Goal: Information Seeking & Learning: Stay updated

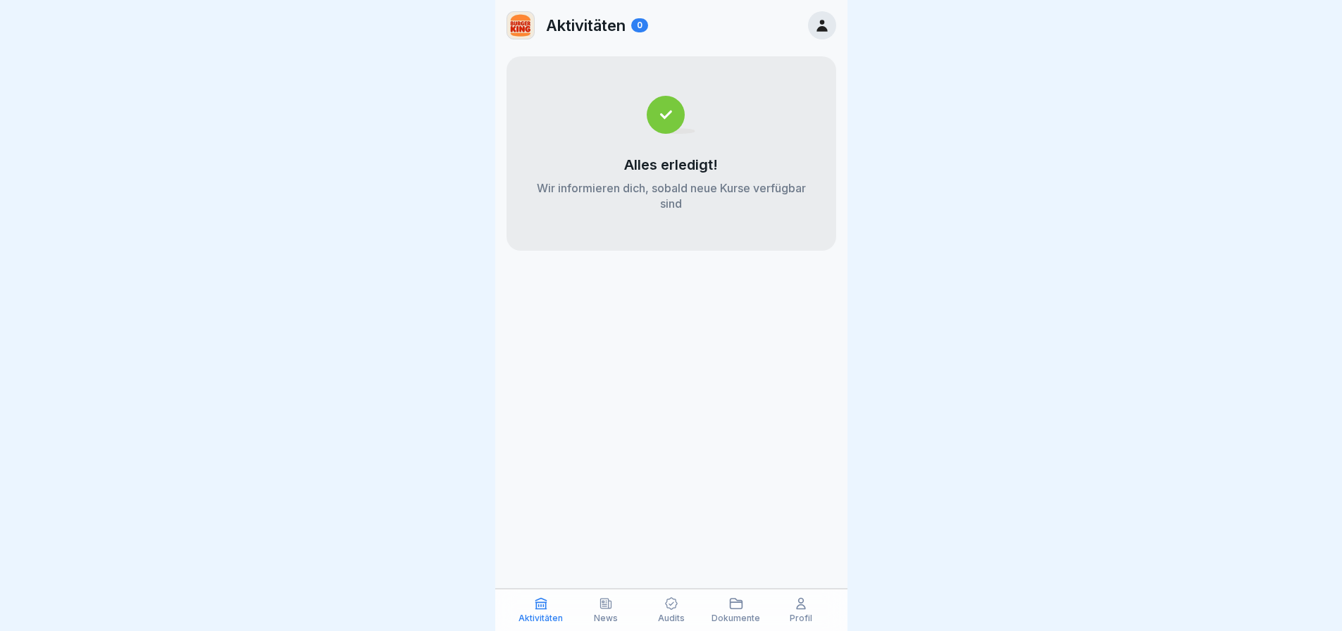
click at [615, 601] on div "News" at bounding box center [606, 609] width 58 height 27
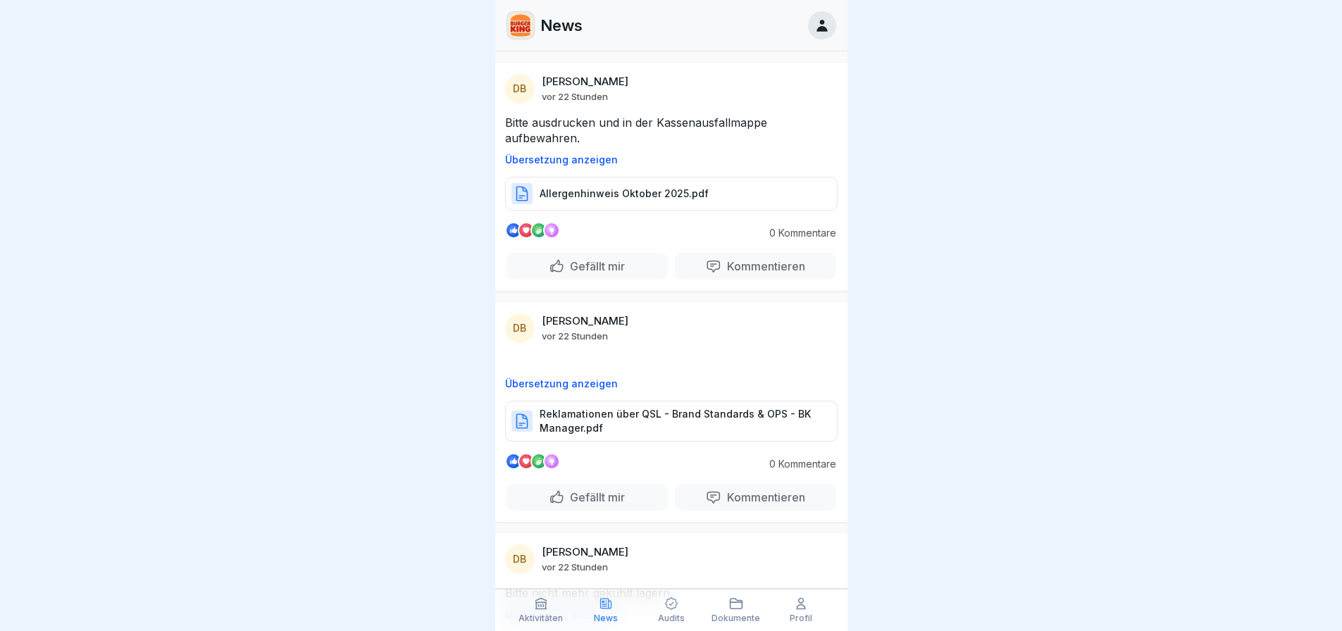
click at [630, 196] on p "Allergenhinweis Oktober 2025.pdf" at bounding box center [623, 194] width 169 height 14
click at [611, 423] on p "Reklamationen über QSL - Brand Standards & OPS - BK Manager.pdf" at bounding box center [680, 421] width 283 height 28
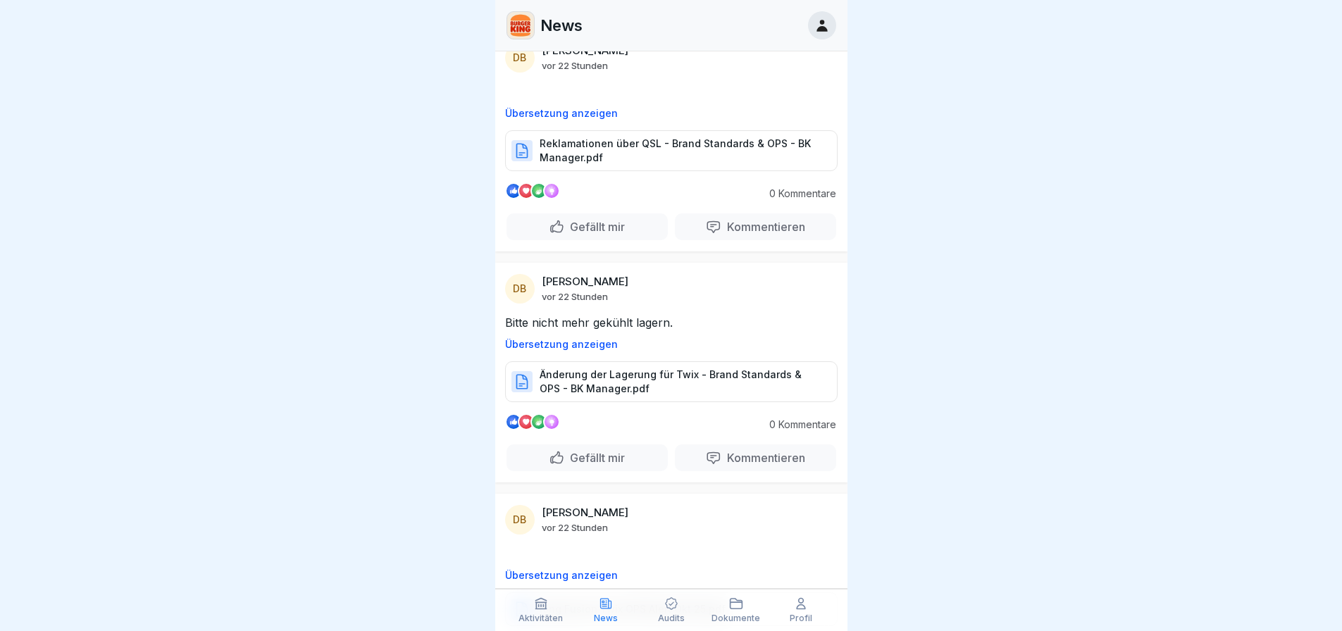
scroll to position [282, 0]
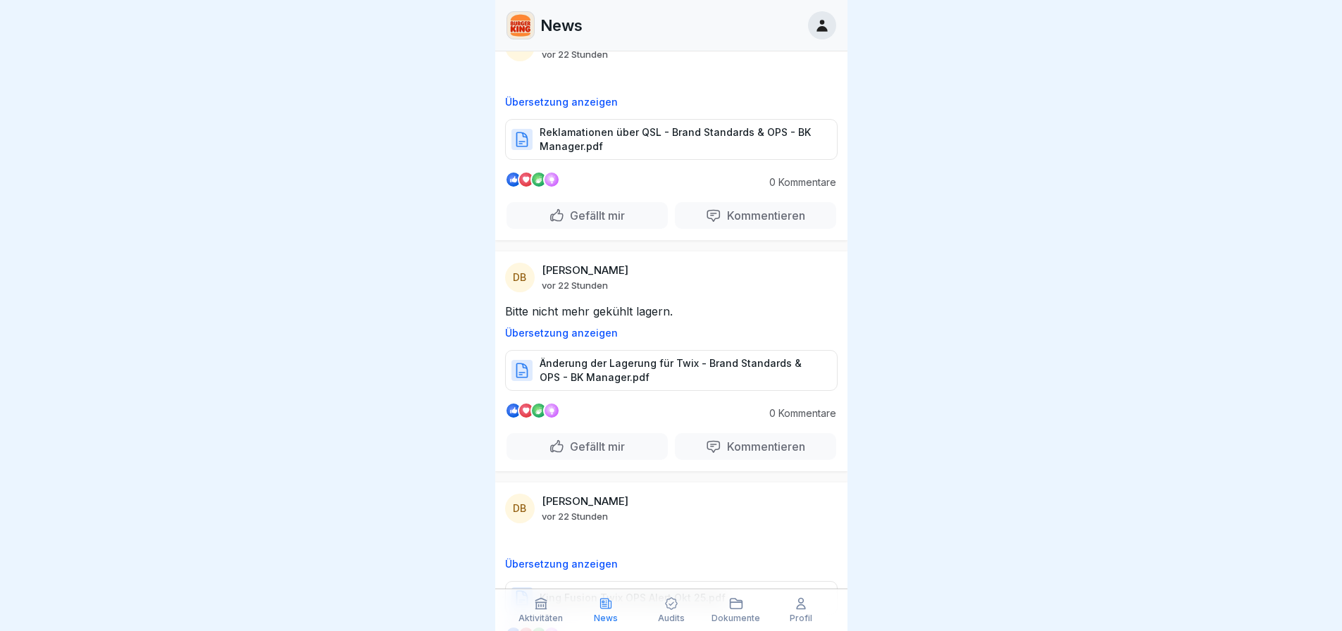
click at [646, 361] on p "Änderung der Lagerung für Twix - Brand Standards & OPS - BK Manager.pdf" at bounding box center [680, 370] width 283 height 28
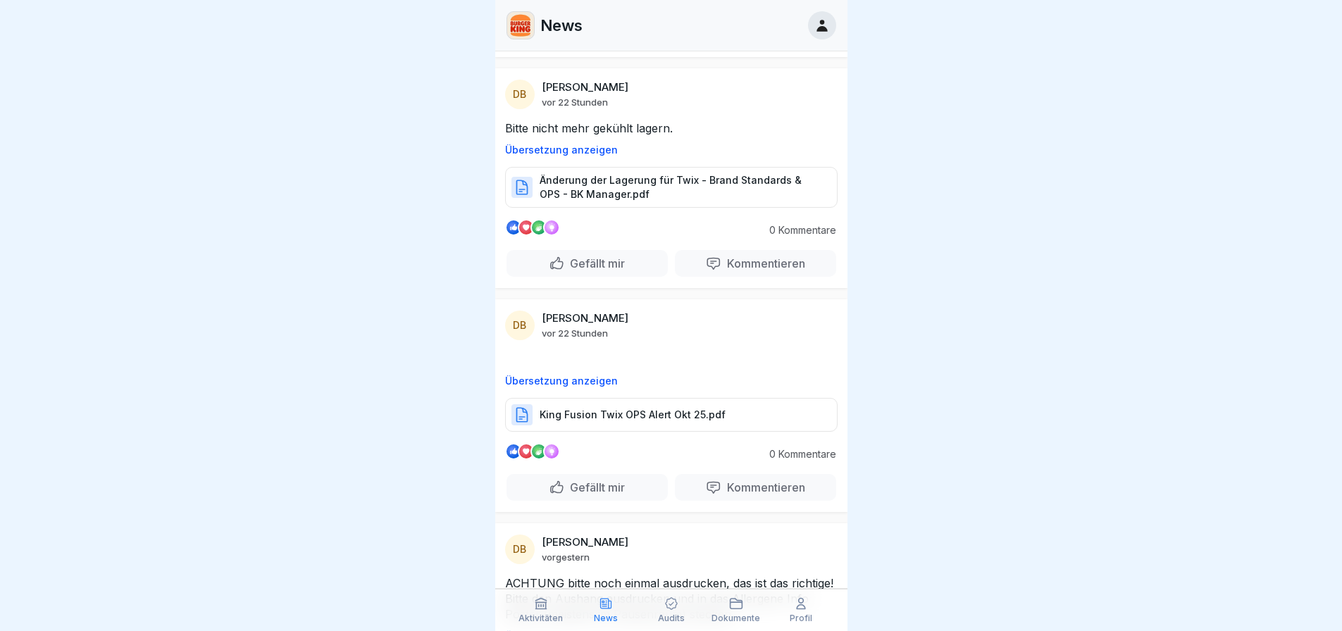
scroll to position [493, 0]
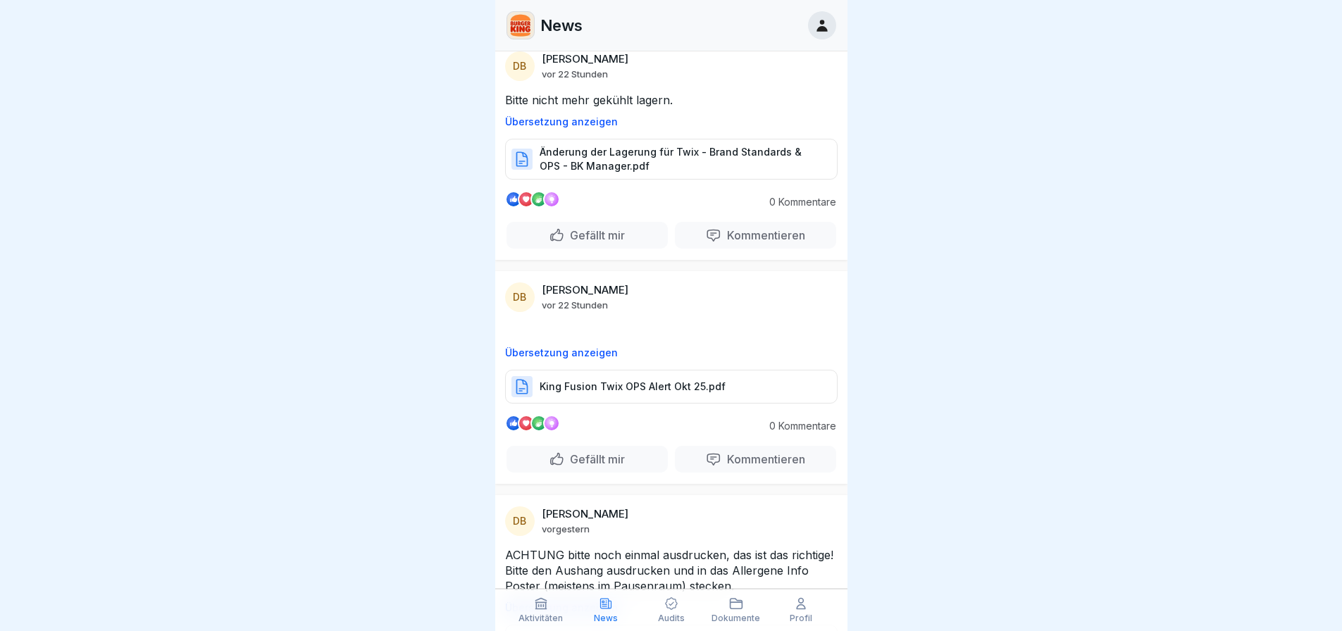
click at [673, 380] on p "King Fusion Twix OPS Alert Okt 25.pdf" at bounding box center [632, 387] width 186 height 14
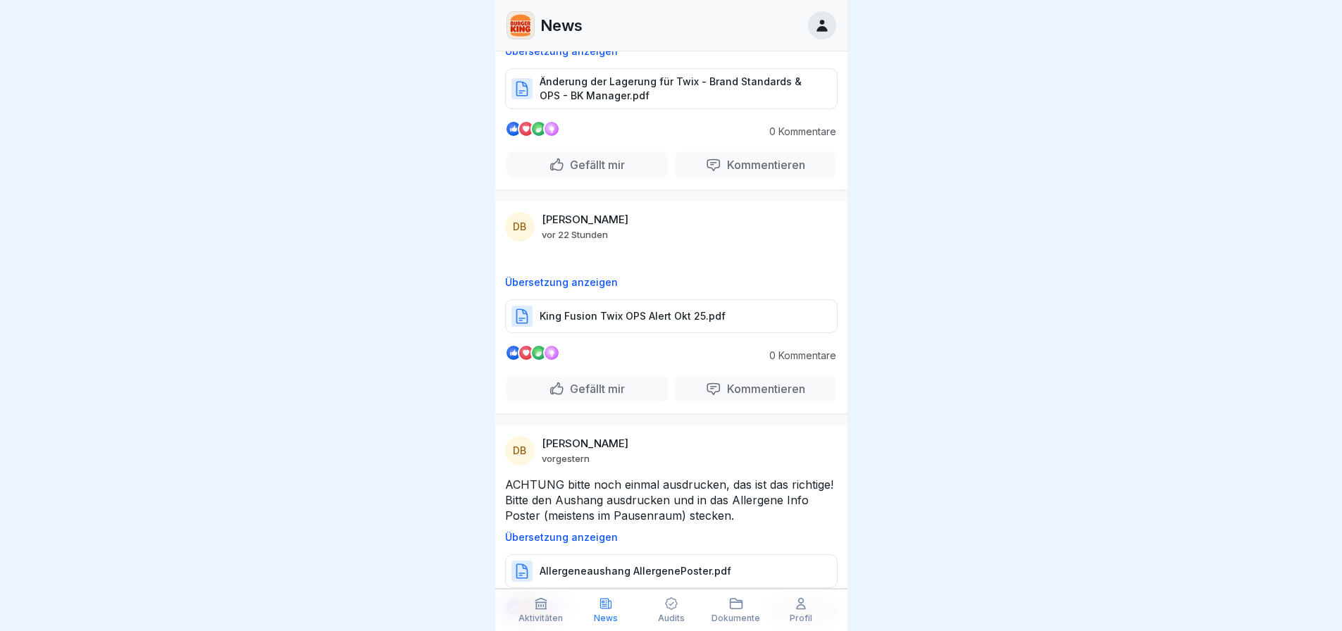
scroll to position [704, 0]
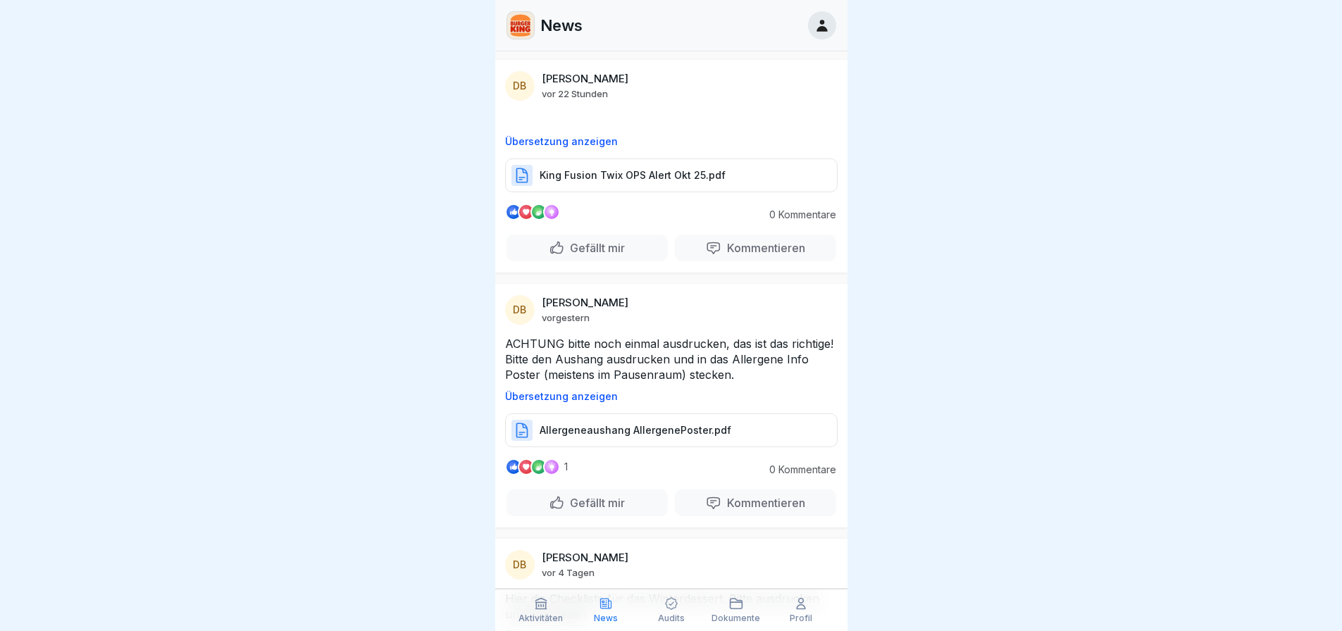
click at [616, 437] on p "Allergeneaushang AllergenePoster.pdf" at bounding box center [635, 430] width 192 height 14
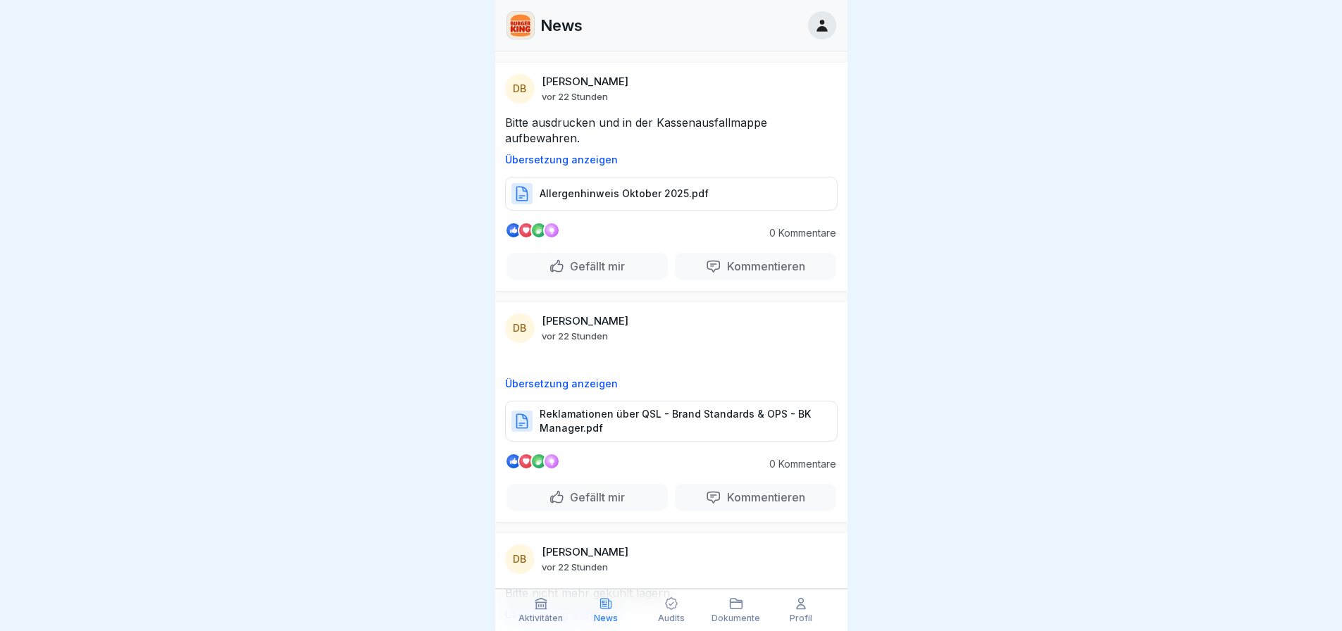
scroll to position [0, 0]
